Goal: Task Accomplishment & Management: Use online tool/utility

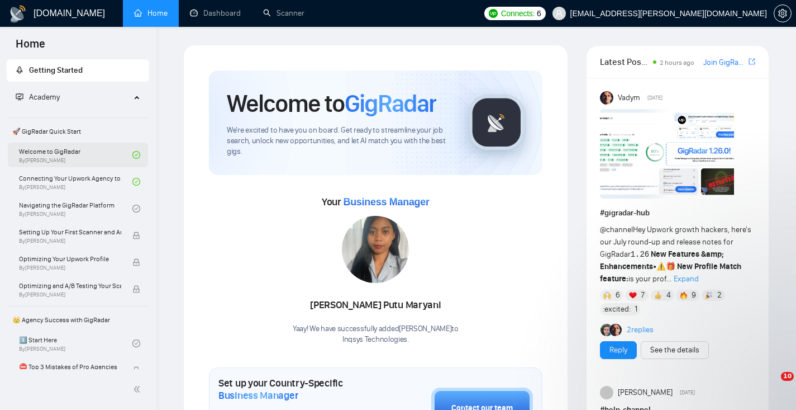
click at [57, 150] on link "Welcome to GigRadar By Vlad Timinsky" at bounding box center [75, 155] width 113 height 25
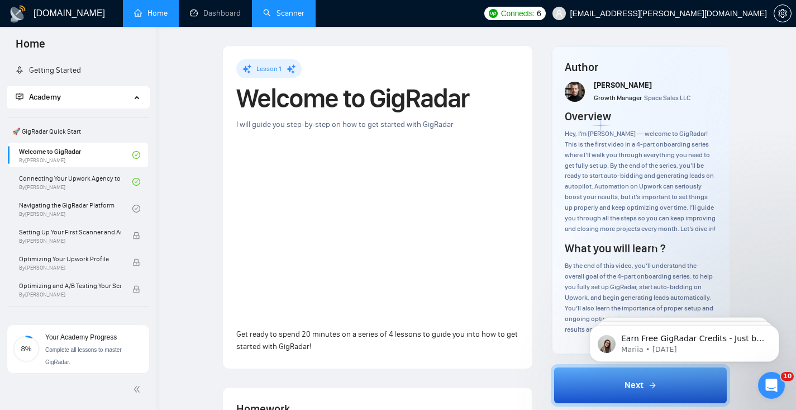
click at [282, 13] on link "Scanner" at bounding box center [283, 13] width 41 height 10
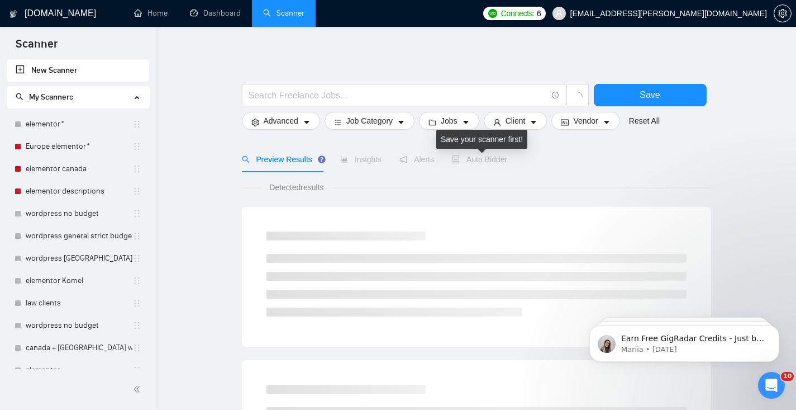
click at [485, 159] on span "Auto Bidder" at bounding box center [479, 159] width 55 height 9
click at [481, 158] on span "Auto Bidder" at bounding box center [479, 159] width 55 height 9
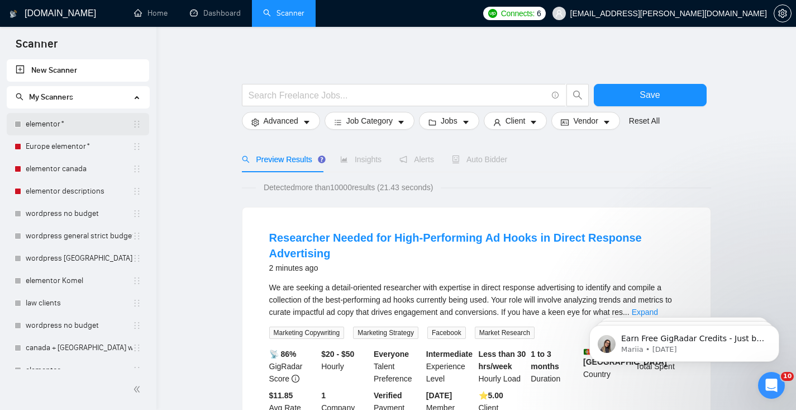
click at [68, 125] on link "elementor*" at bounding box center [79, 124] width 107 height 22
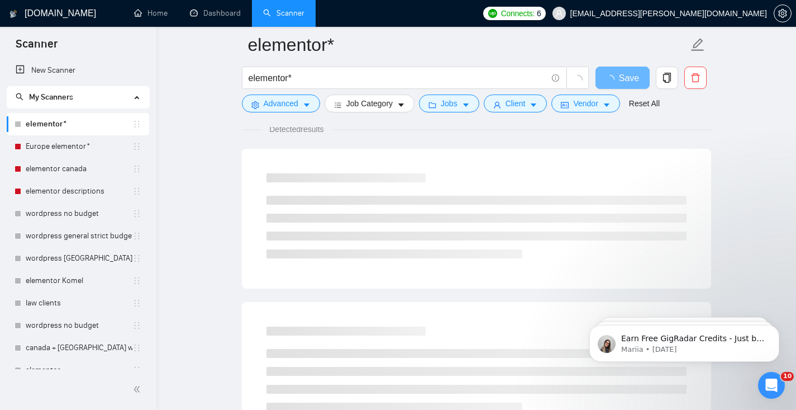
scroll to position [91, 0]
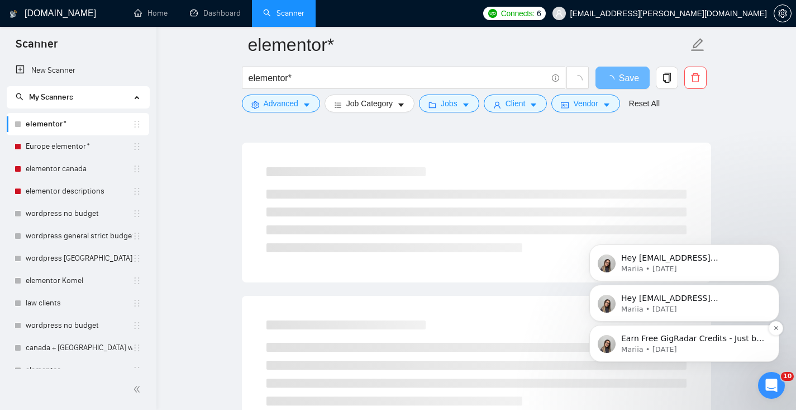
click at [666, 348] on p "Mariia • [DATE]" at bounding box center [693, 349] width 144 height 10
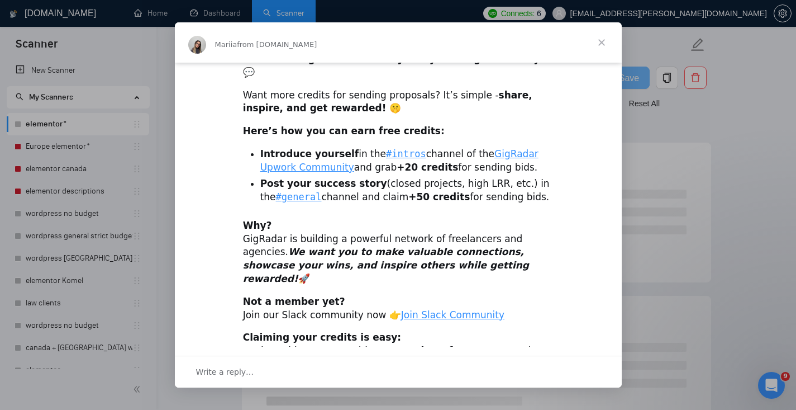
scroll to position [11, 0]
click at [603, 46] on span "Close" at bounding box center [602, 42] width 40 height 40
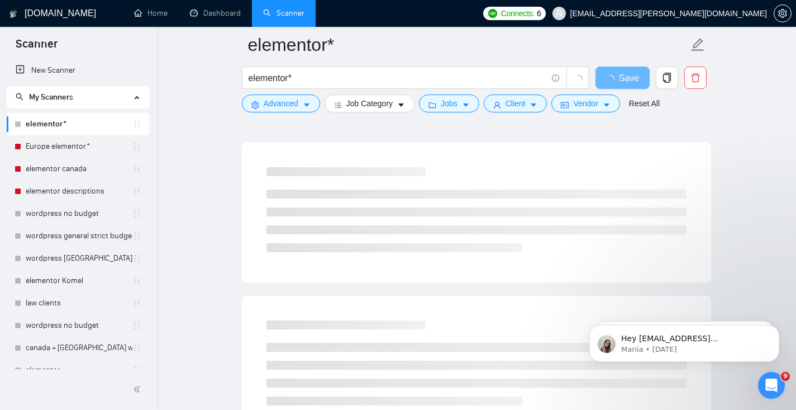
scroll to position [0, 0]
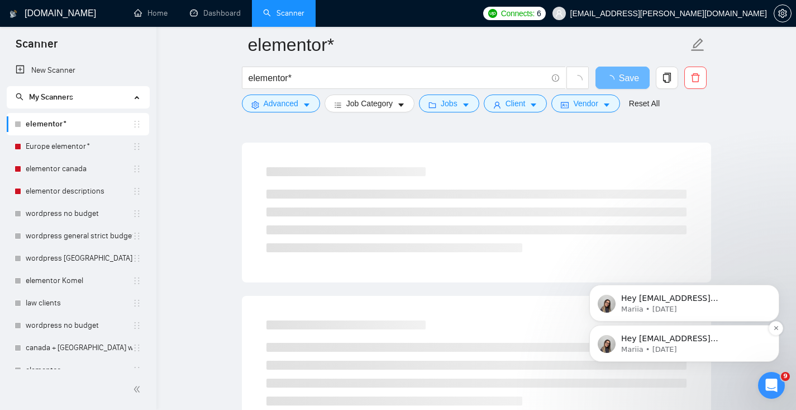
click at [649, 336] on p "Hey [EMAIL_ADDRESS][PERSON_NAME][DOMAIN_NAME], Looks like your Upwork agency In…" at bounding box center [693, 338] width 144 height 11
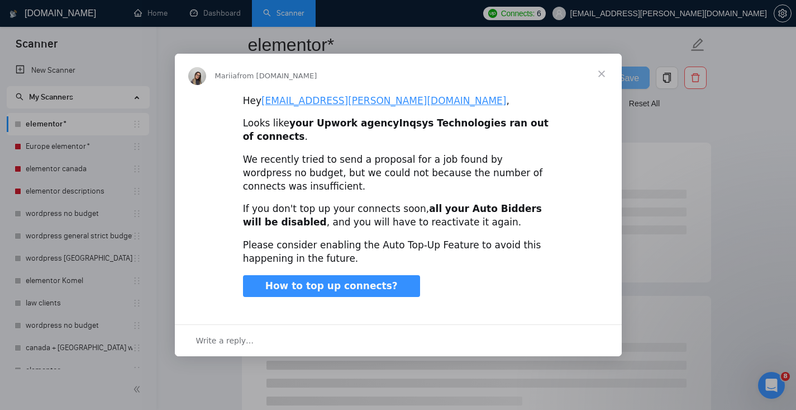
click at [605, 78] on span "Close" at bounding box center [602, 74] width 40 height 40
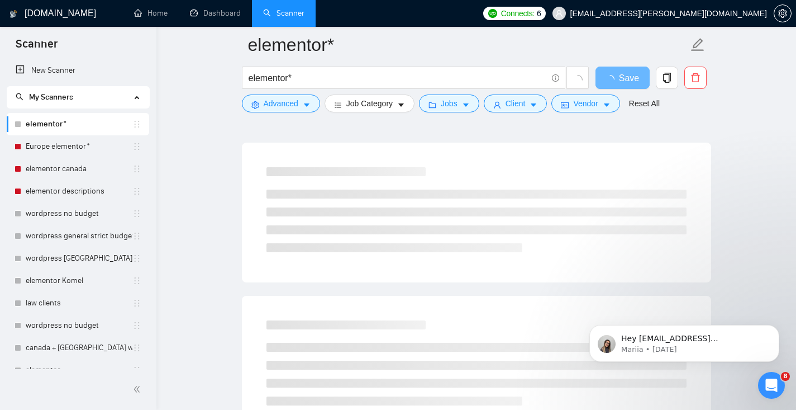
click at [546, 20] on span "Connects: 6" at bounding box center [514, 13] width 63 height 13
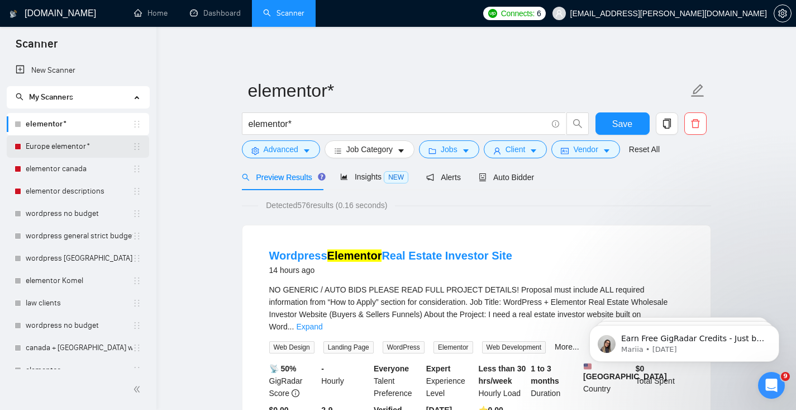
click at [67, 148] on link "Europe elementor*" at bounding box center [79, 146] width 107 height 22
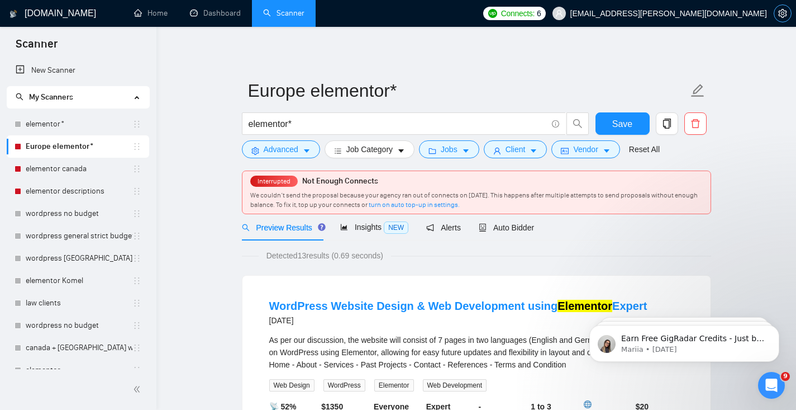
click at [784, 11] on icon "setting" at bounding box center [783, 13] width 9 height 9
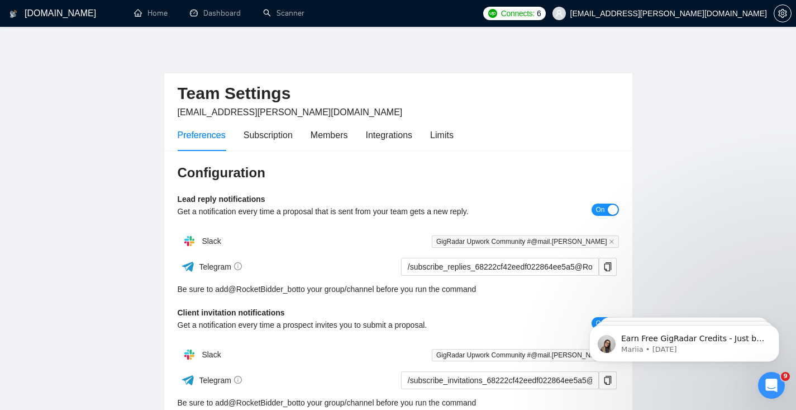
click at [70, 14] on h1 "[DOMAIN_NAME]" at bounding box center [61, 13] width 72 height 27
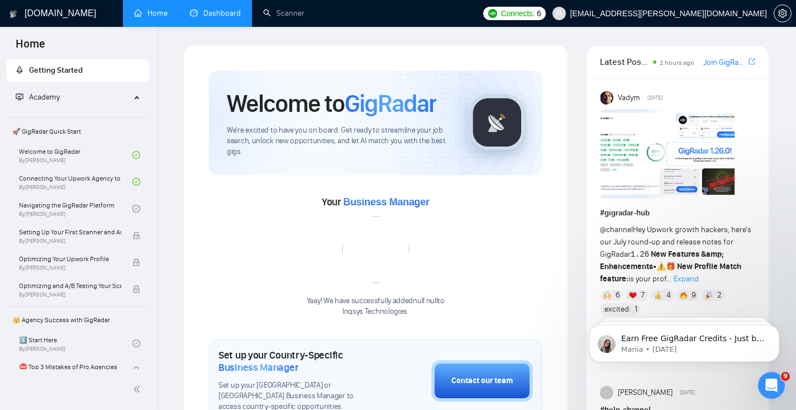
click at [223, 15] on link "Dashboard" at bounding box center [215, 13] width 51 height 10
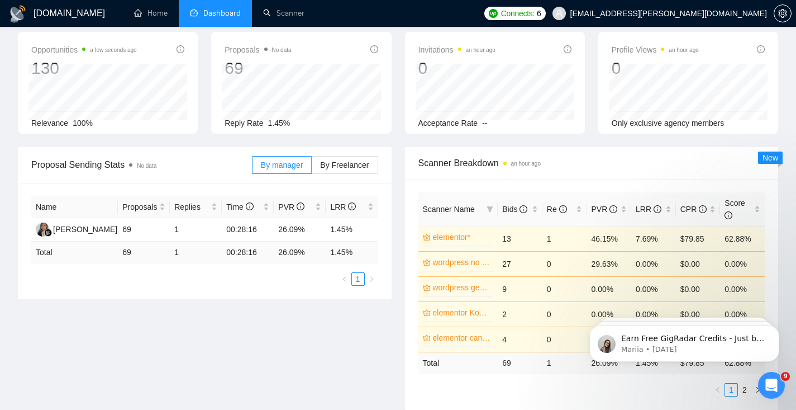
scroll to position [93, 0]
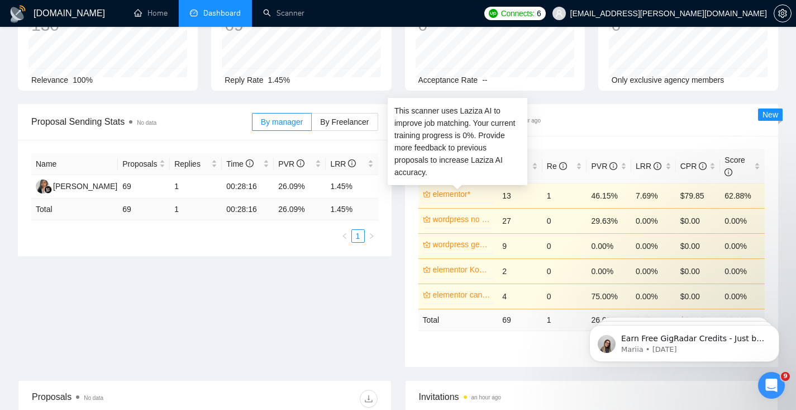
click at [455, 196] on link "elementor*" at bounding box center [462, 194] width 59 height 12
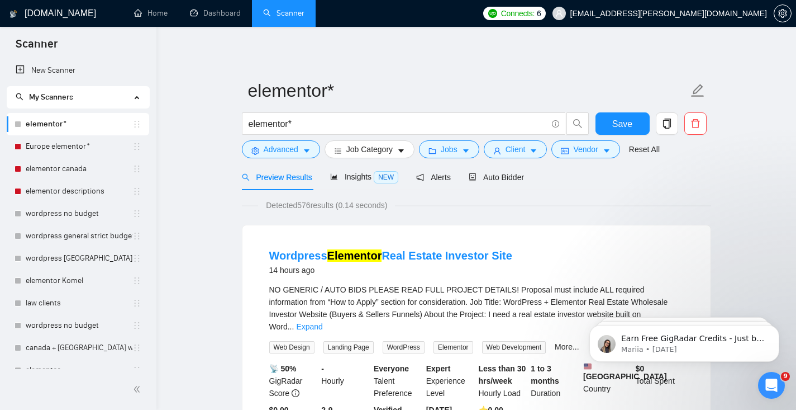
scroll to position [54, 0]
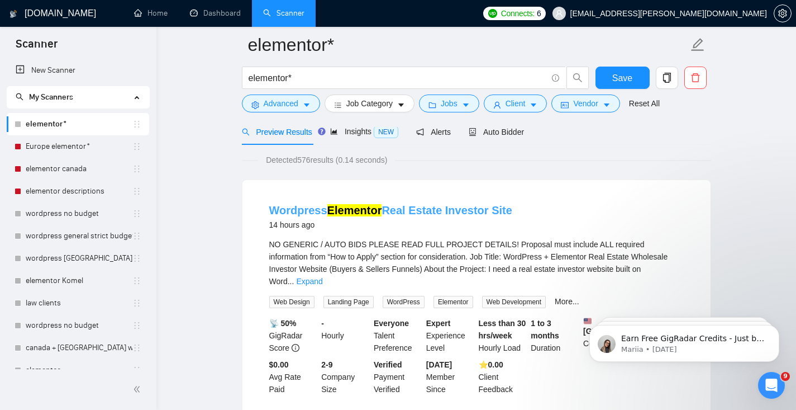
click at [428, 211] on link "Wordpress Elementor Real Estate Investor Site" at bounding box center [390, 210] width 243 height 12
click at [501, 133] on span "Auto Bidder" at bounding box center [506, 131] width 55 height 9
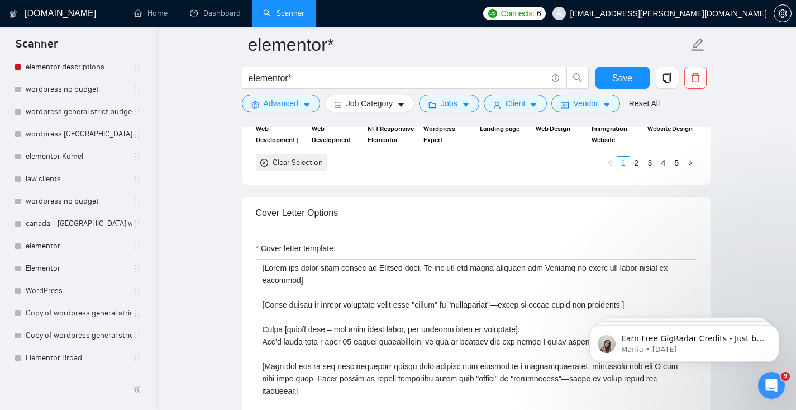
scroll to position [1289, 0]
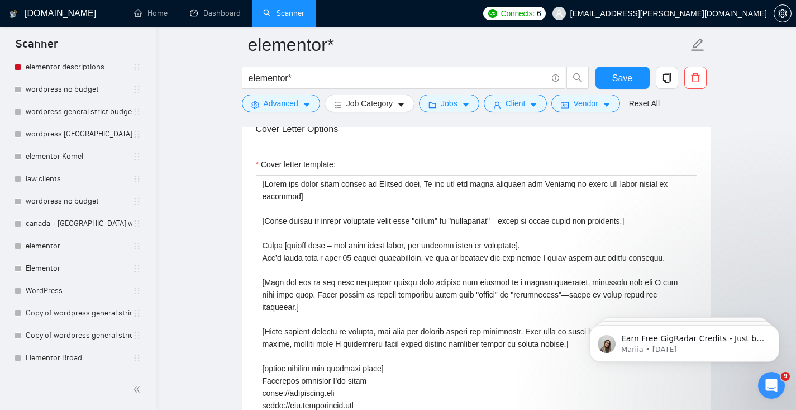
click at [205, 73] on main "elementor* elementor* Save Advanced Job Category Jobs Client Vendor Reset All P…" at bounding box center [476, 377] width 604 height 3242
click at [206, 15] on link "Dashboard" at bounding box center [215, 13] width 51 height 10
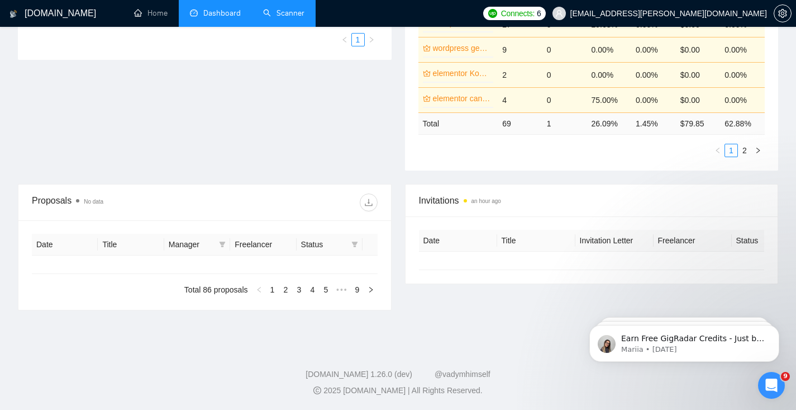
scroll to position [288, 0]
type input "[DATE]"
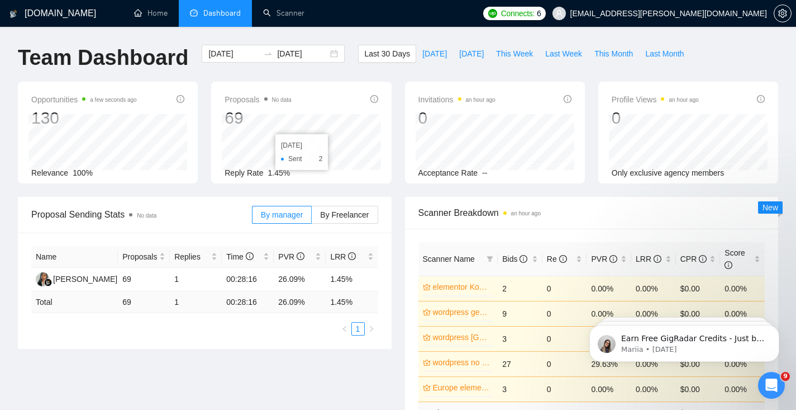
scroll to position [0, 0]
drag, startPoint x: 298, startPoint y: 177, endPoint x: 222, endPoint y: 169, distance: 75.8
click at [222, 169] on div "Proposals No data 69 [DATE] Sent 2 Reply Rate 1.45%" at bounding box center [301, 133] width 180 height 102
copy div "Reply Rate 1.45%"
click at [292, 13] on link "Scanner" at bounding box center [283, 13] width 41 height 10
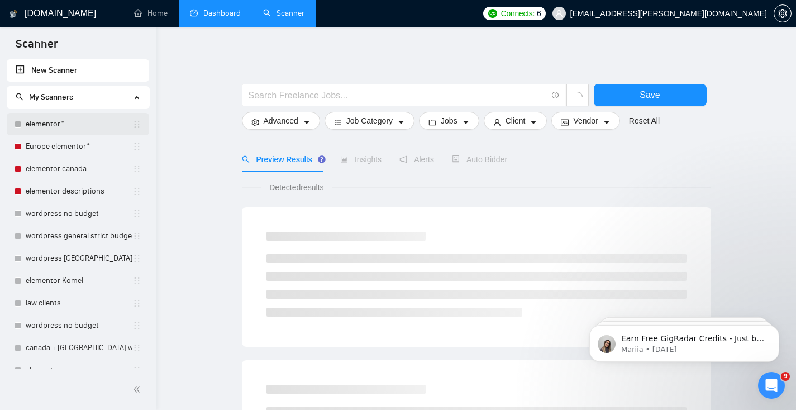
click at [45, 131] on link "elementor*" at bounding box center [79, 124] width 107 height 22
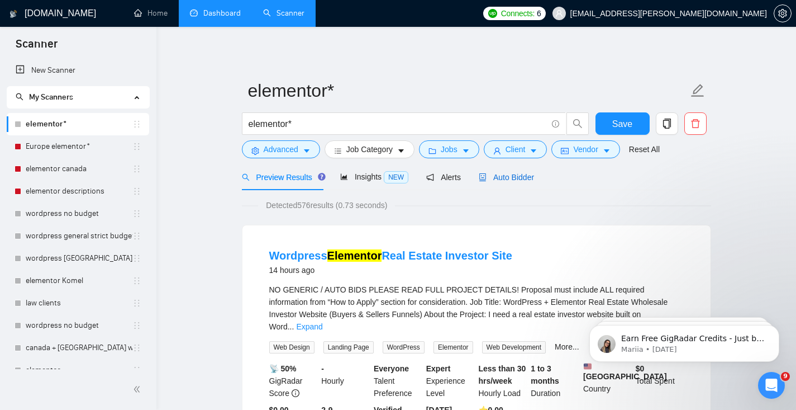
click at [504, 171] on div "Auto Bidder" at bounding box center [506, 177] width 55 height 12
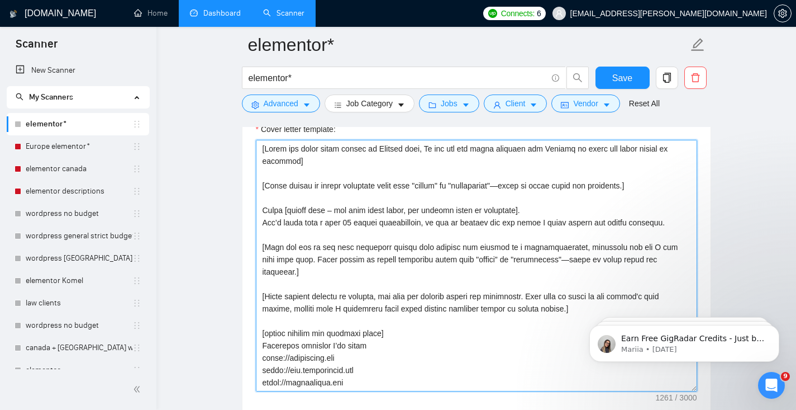
click at [324, 193] on textarea "Cover letter template:" at bounding box center [477, 265] width 442 height 251
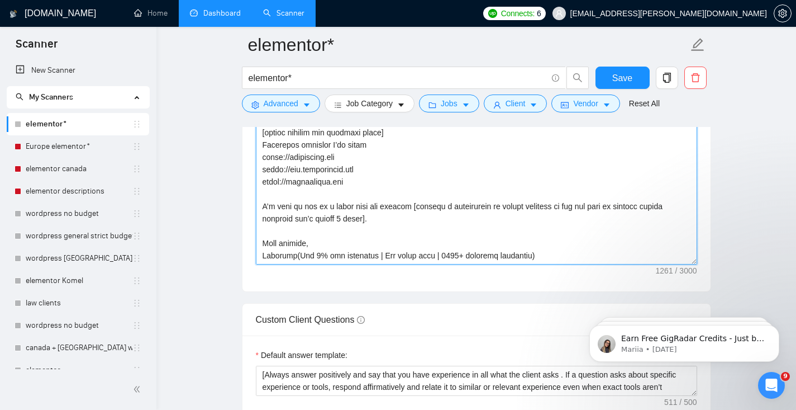
scroll to position [1454, 0]
